Goal: Transaction & Acquisition: Purchase product/service

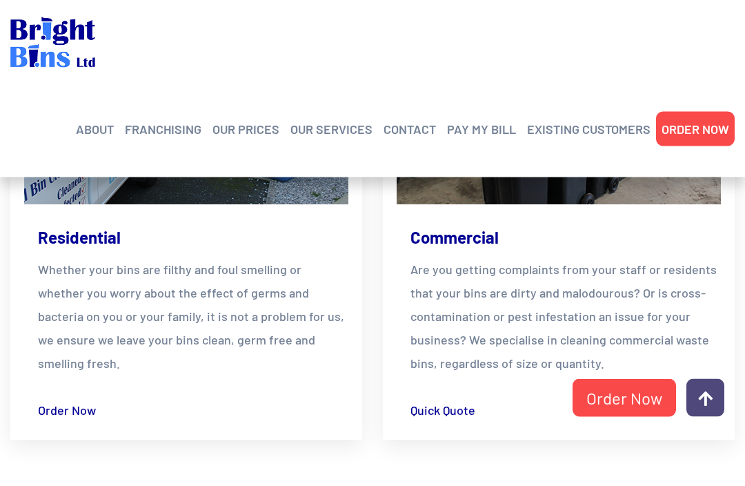
scroll to position [2076, 0]
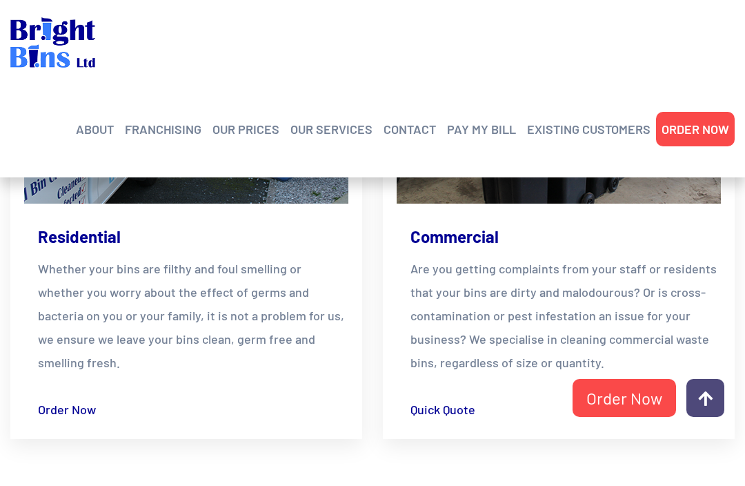
click at [261, 137] on link "OUR PRICES" at bounding box center [245, 129] width 67 height 21
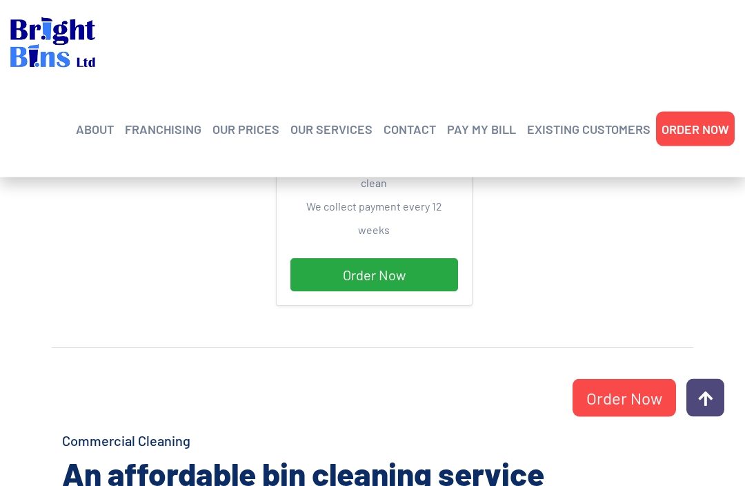
scroll to position [686, 0]
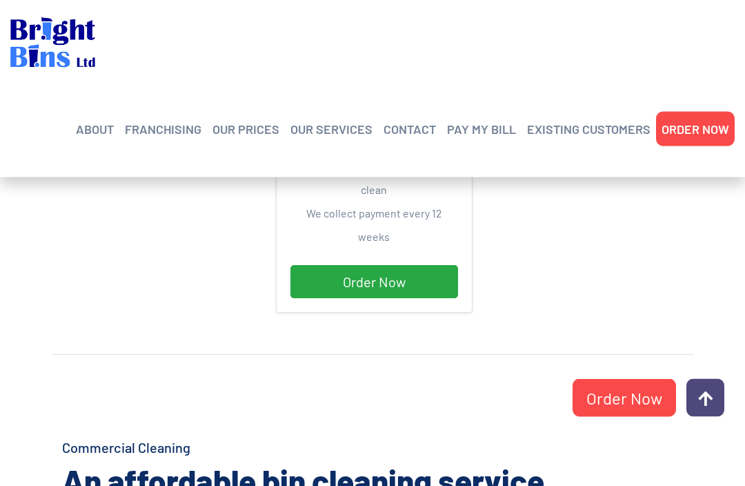
click at [420, 266] on link "Order Now" at bounding box center [374, 282] width 168 height 33
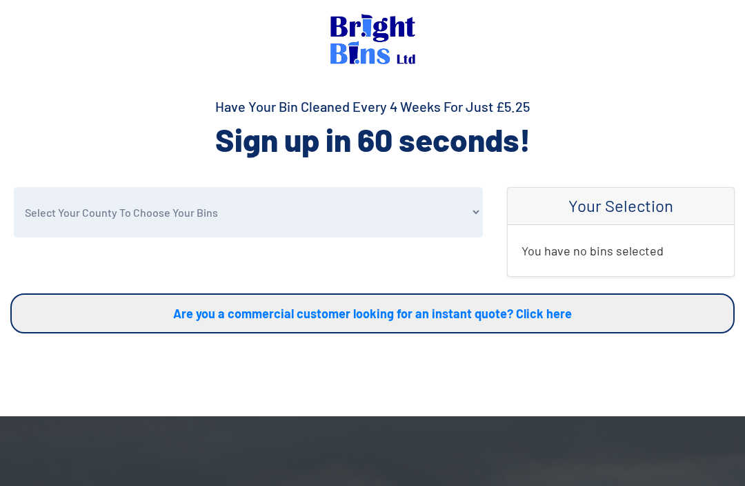
click at [469, 209] on select "Select Your County To Choose Your Bins Cheshire Conwy Denbighshire Flintshire S…" at bounding box center [248, 212] width 469 height 50
select select "Wirral"
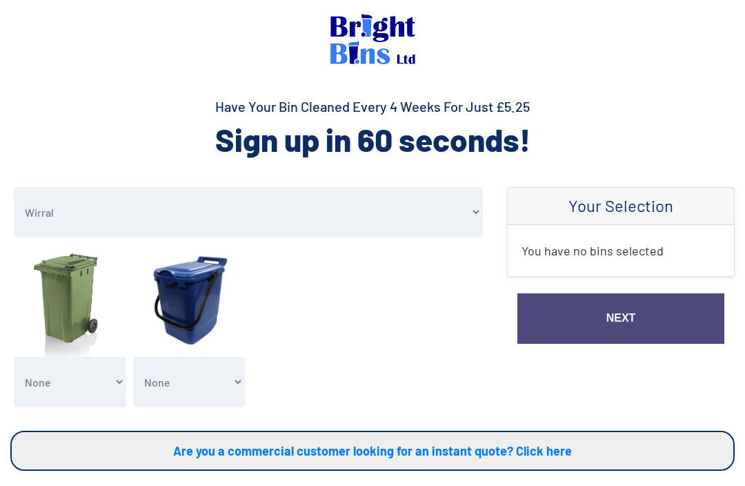
click at [63, 377] on select "None General Waste Bin - X1 (£5.25) General Waste Bin - X2 (£10.50) General Was…" at bounding box center [70, 382] width 112 height 50
select select "1"
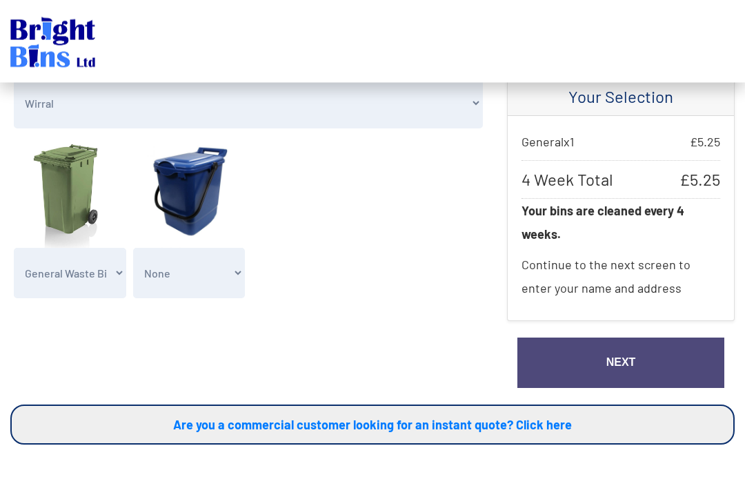
scroll to position [109, 0]
click at [642, 366] on link "Next" at bounding box center [620, 362] width 207 height 50
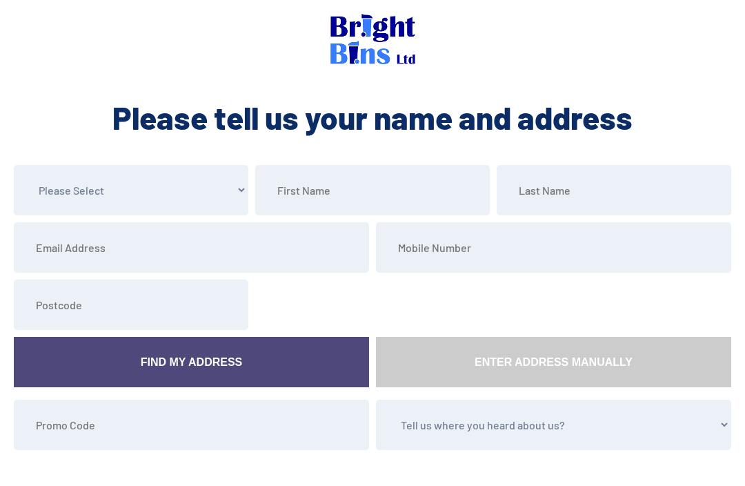
click at [57, 193] on select "Please Select Mr Mrs Miss Ms Dr Other" at bounding box center [131, 190] width 235 height 50
select select "Mr"
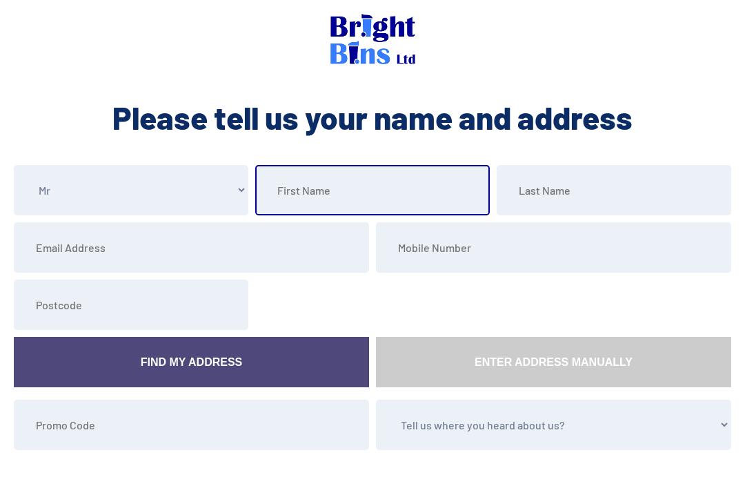
click at [444, 184] on input "text" at bounding box center [372, 190] width 235 height 50
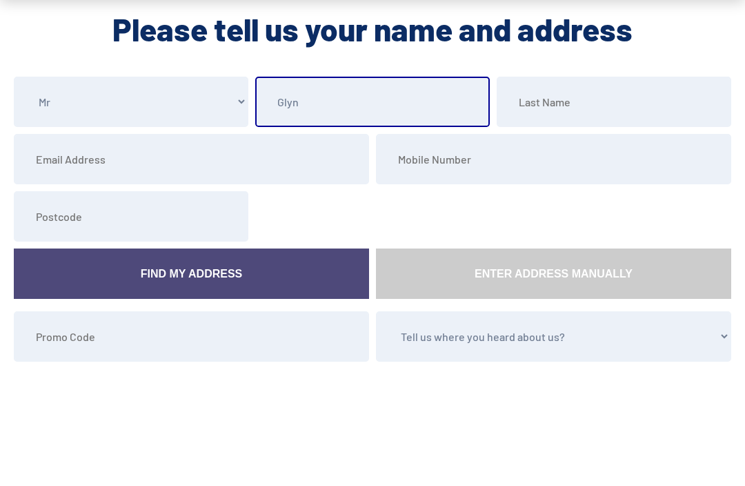
type input "Glyn"
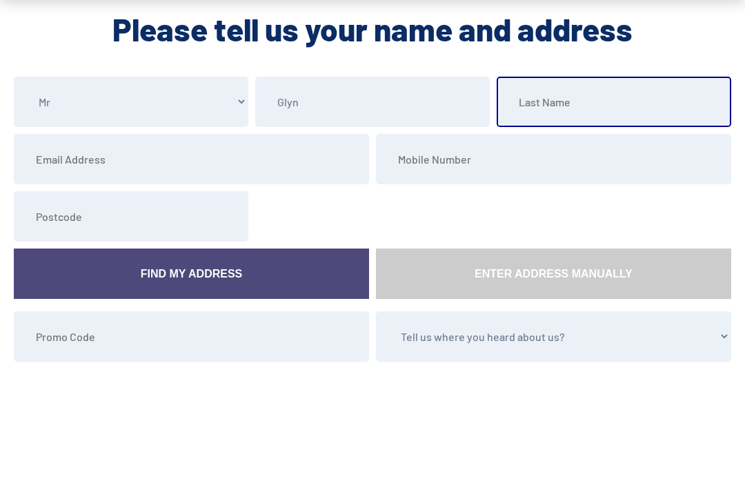
click at [600, 165] on input "text" at bounding box center [614, 190] width 235 height 50
type input "Salmon"
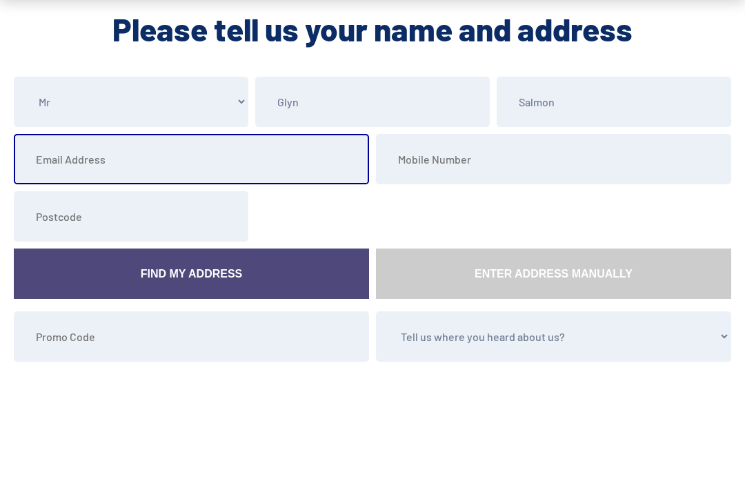
click at [68, 222] on input "email" at bounding box center [191, 247] width 355 height 50
type input "glynsalmon@googlemail.com"
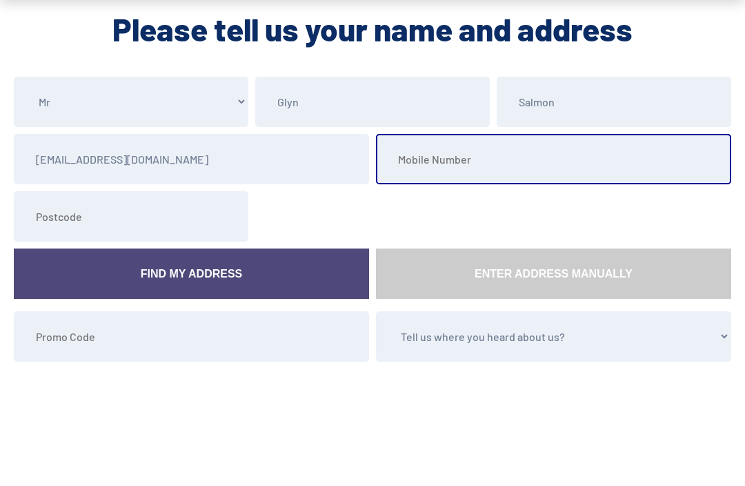
click at [580, 222] on input "tel" at bounding box center [553, 247] width 355 height 50
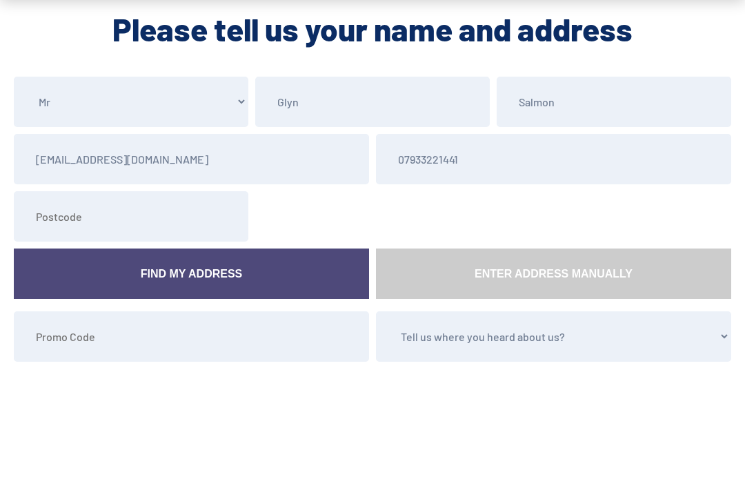
scroll to position [70, 0]
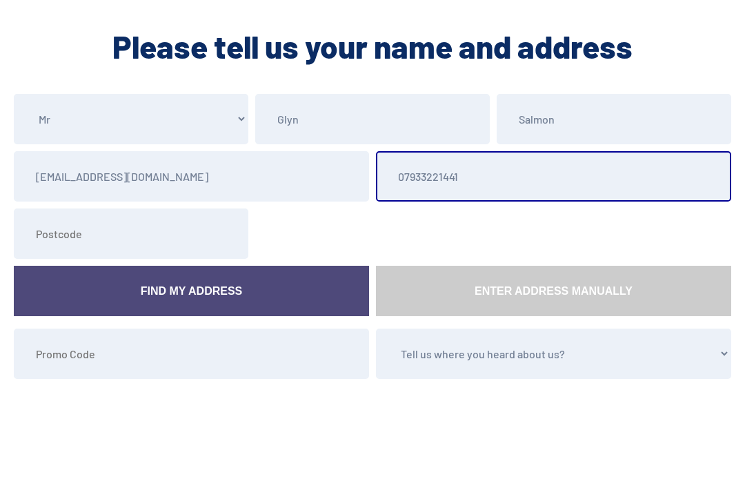
type input "07933221441"
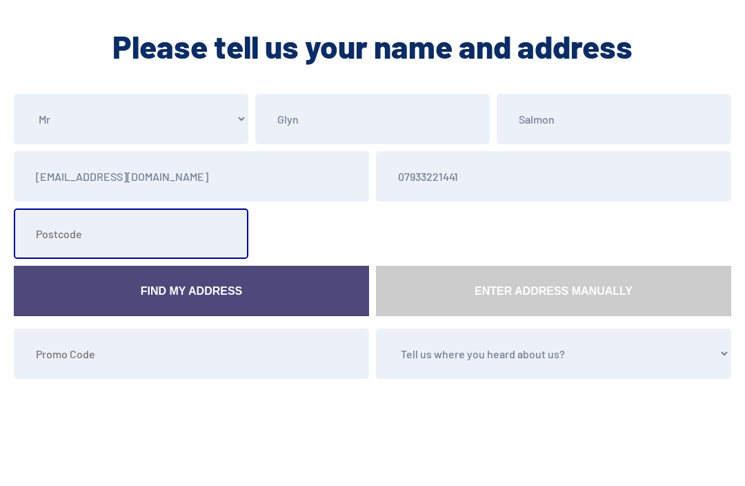
click at [55, 241] on input "text" at bounding box center [131, 234] width 235 height 50
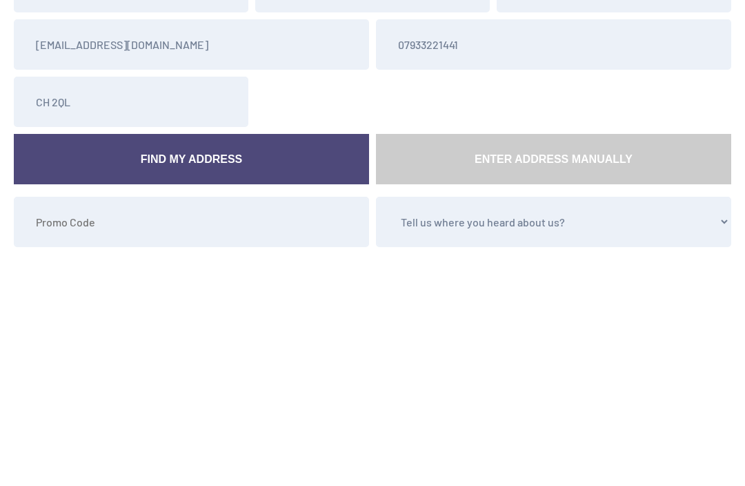
click at [90, 266] on link "Find My Address" at bounding box center [191, 291] width 355 height 50
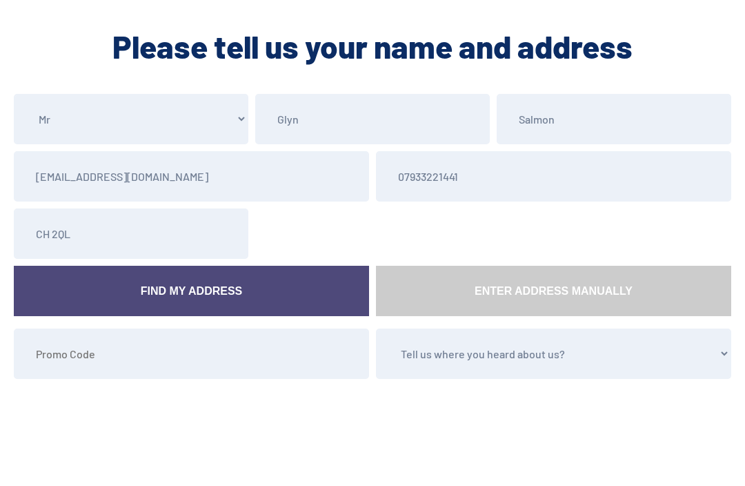
click at [110, 295] on link "Find My Address" at bounding box center [191, 291] width 355 height 50
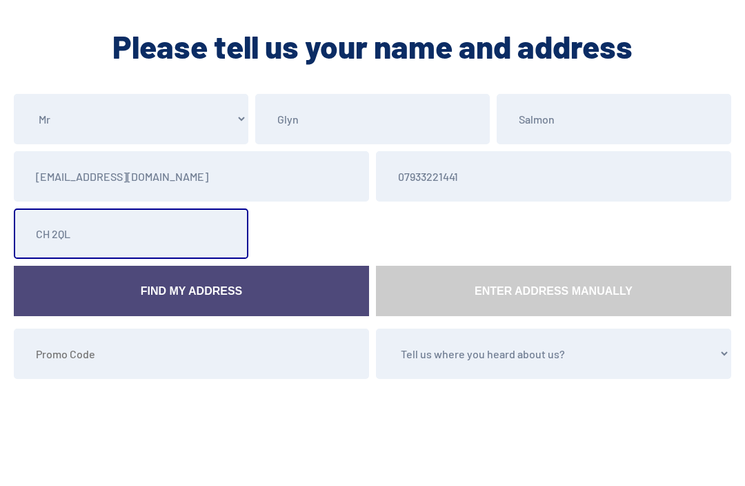
click at [54, 232] on input "CH 2QL" at bounding box center [131, 234] width 235 height 50
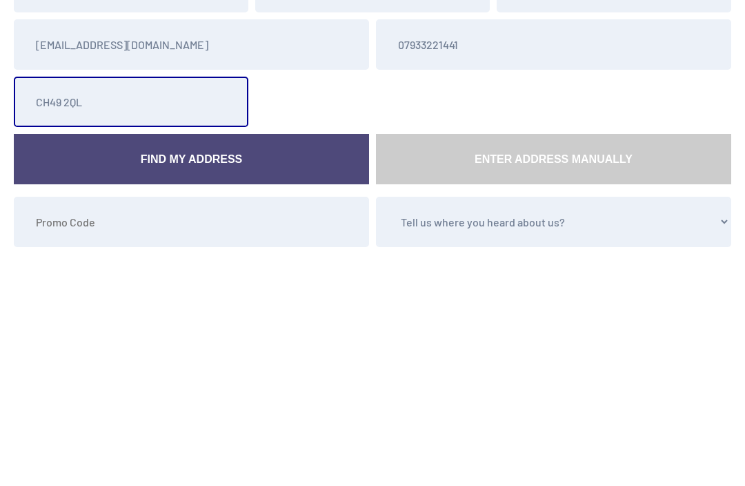
type input "CH49 2QL"
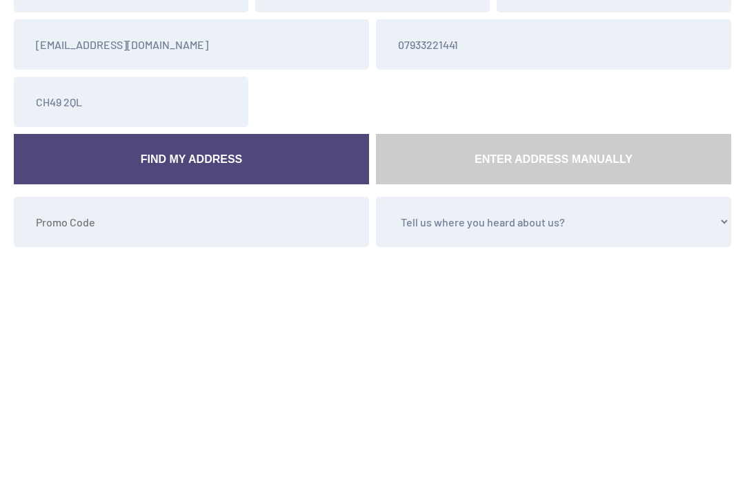
click at [110, 266] on link "Find My Address" at bounding box center [191, 291] width 355 height 50
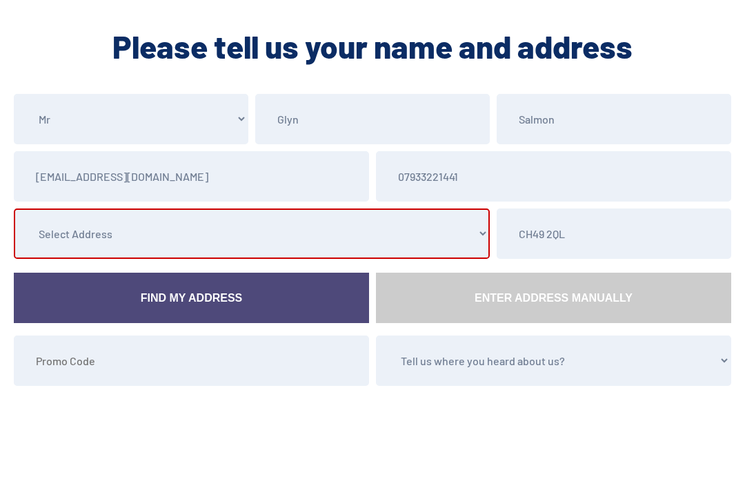
click at [68, 231] on select "Select Address 1 Bromsgrove Road, , , , , Wirral, Merseyside 3 Bromsgrove Road,…" at bounding box center [252, 233] width 476 height 50
select select "Wirral"
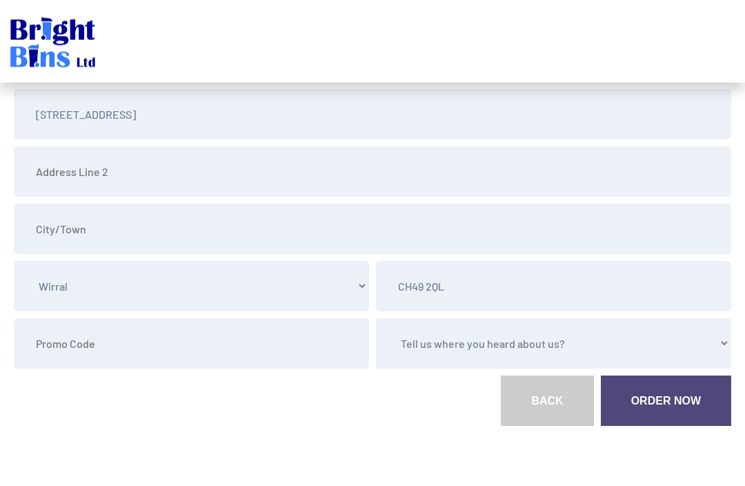
scroll to position [190, 0]
click at [701, 344] on select "Tell us where you heard about us? Word of Mouth Leaflet Sticker On Bin Spoke To…" at bounding box center [553, 344] width 355 height 50
select select "Canvasser"
click at [680, 398] on link "Order Now" at bounding box center [666, 401] width 130 height 50
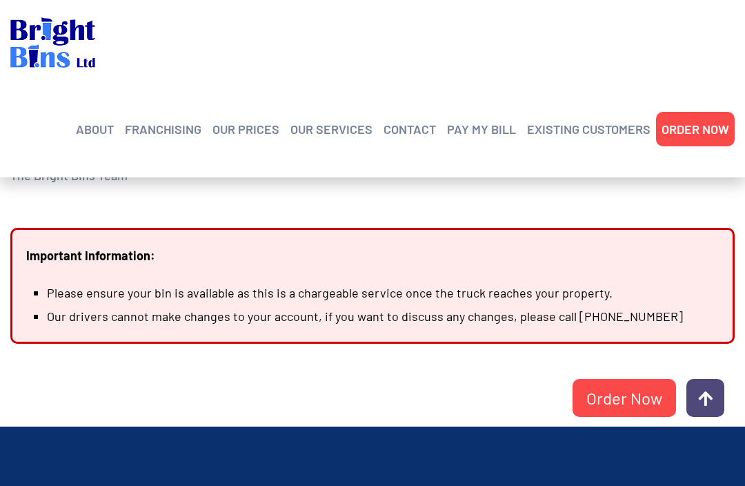
scroll to position [255, 0]
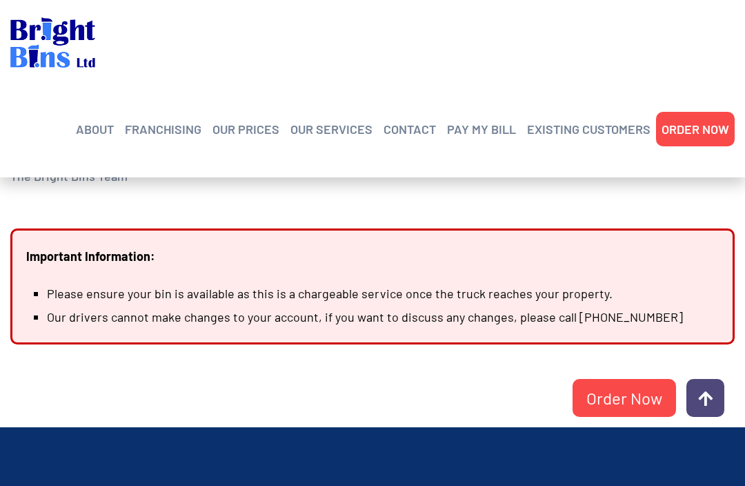
click at [619, 397] on link "Order Now" at bounding box center [624, 398] width 103 height 38
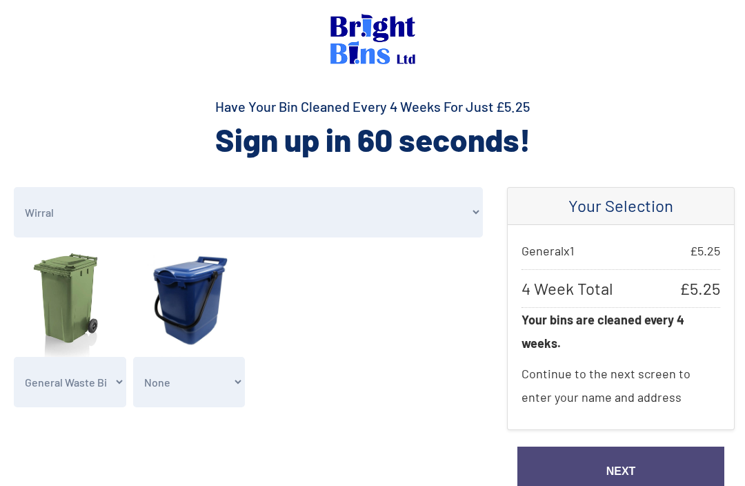
select select "Wirral"
select select "1"
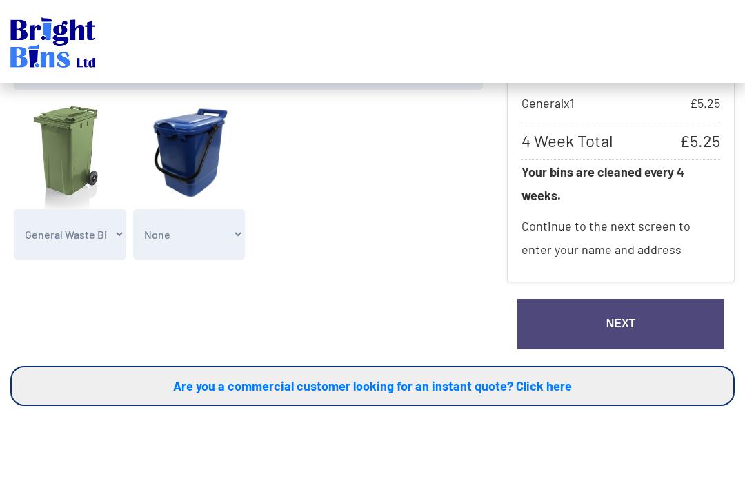
scroll to position [147, 0]
click at [632, 327] on link "Next" at bounding box center [620, 324] width 207 height 50
